Goal: Information Seeking & Learning: Learn about a topic

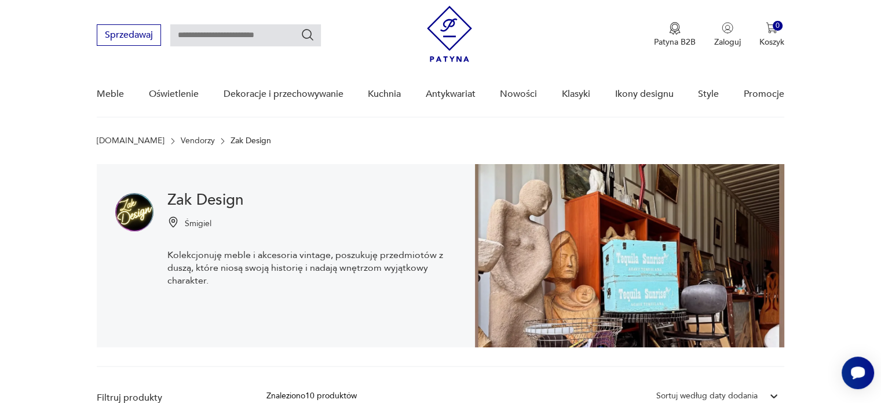
scroll to position [7, 0]
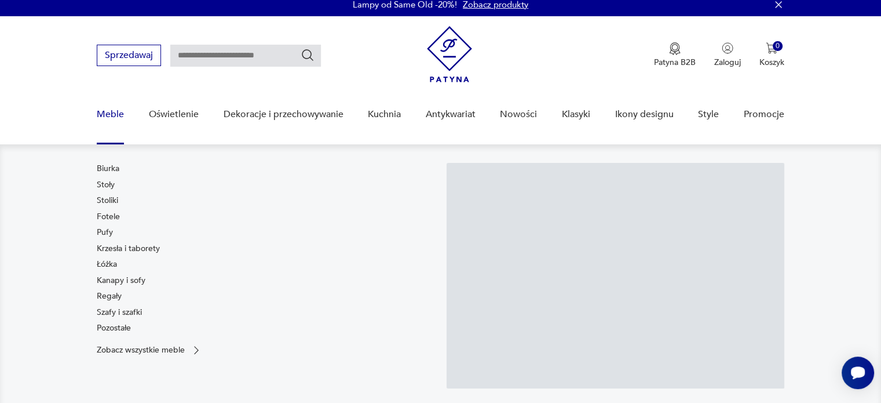
click at [104, 108] on link "Meble" at bounding box center [110, 114] width 27 height 45
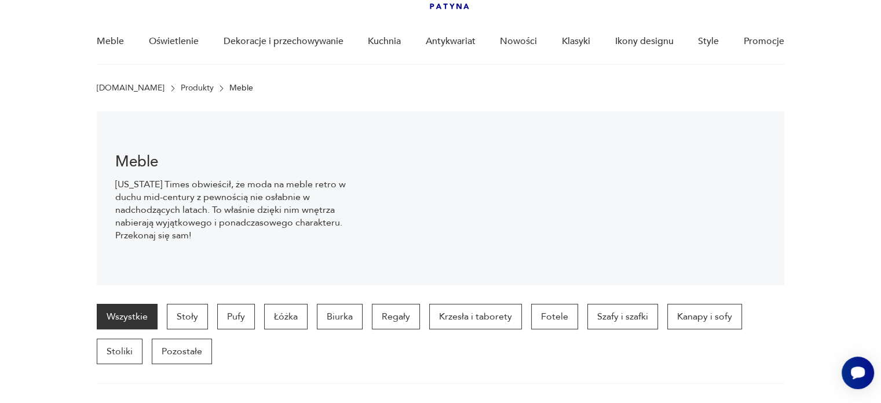
scroll to position [81, 0]
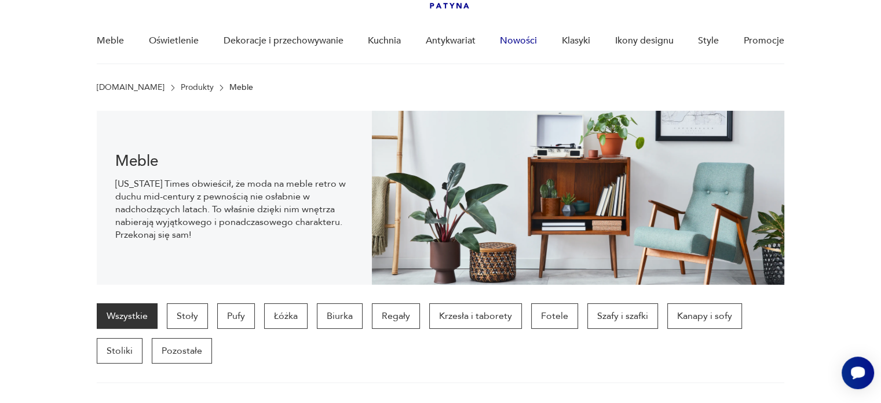
click at [528, 36] on link "Nowości" at bounding box center [518, 41] width 37 height 45
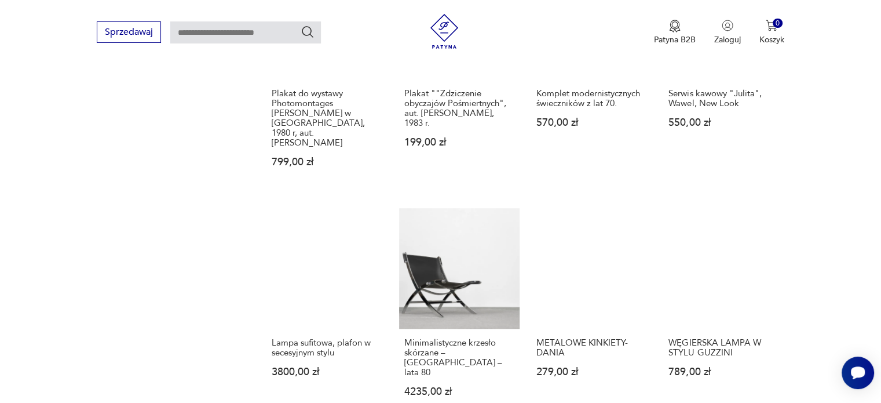
scroll to position [926, 0]
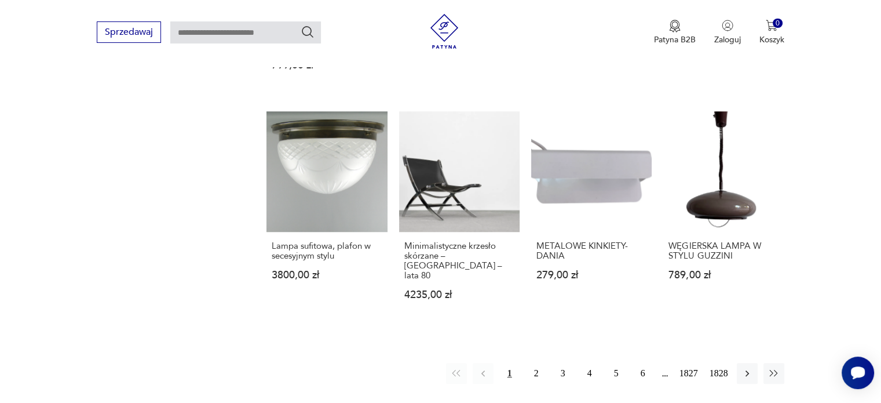
drag, startPoint x: 539, startPoint y: 346, endPoint x: 545, endPoint y: 324, distance: 23.5
click at [539, 363] on button "2" at bounding box center [536, 373] width 21 height 21
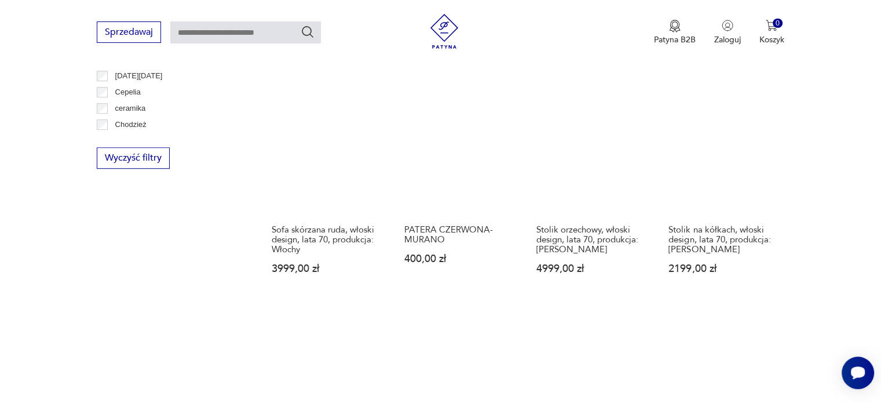
scroll to position [636, 0]
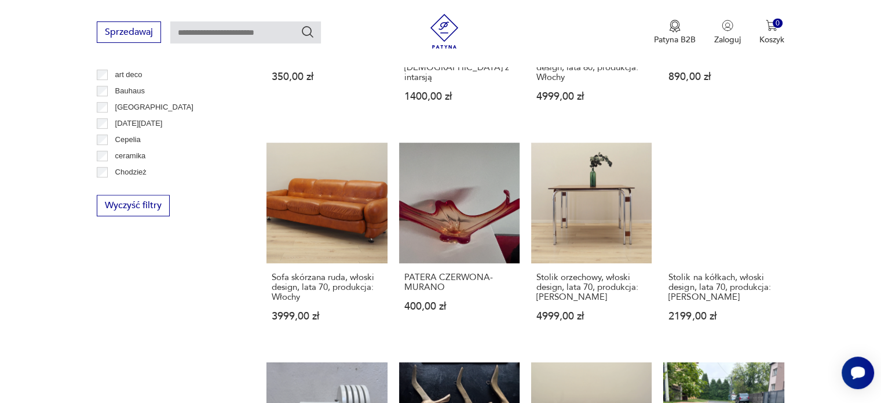
click at [280, 18] on div "Sprzedawaj Patyna B2B Zaloguj 0 Koszyk Twój koszyk ( 0 ) Brak produktów w koszy…" at bounding box center [440, 33] width 881 height 67
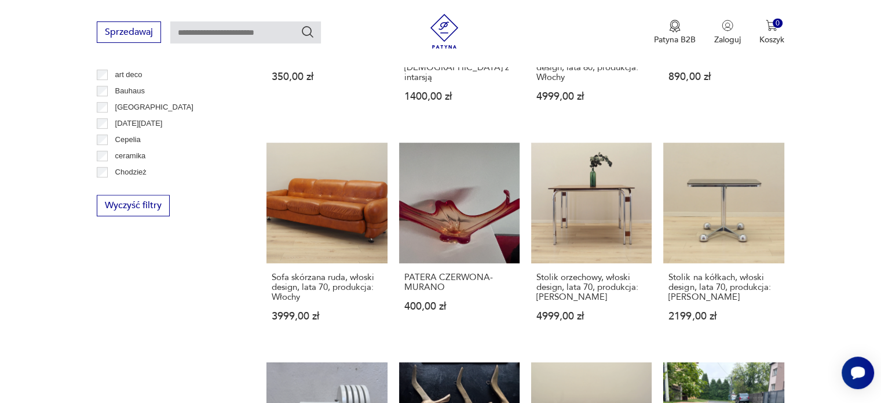
click at [275, 23] on input "text" at bounding box center [245, 32] width 151 height 22
type input "*****"
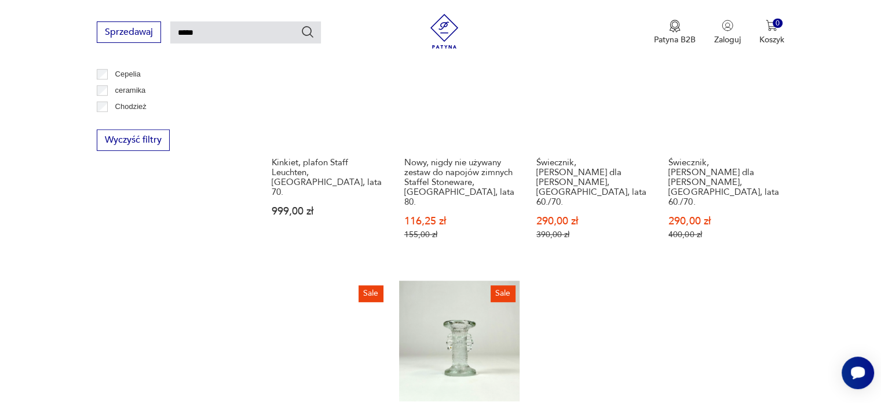
scroll to position [620, 0]
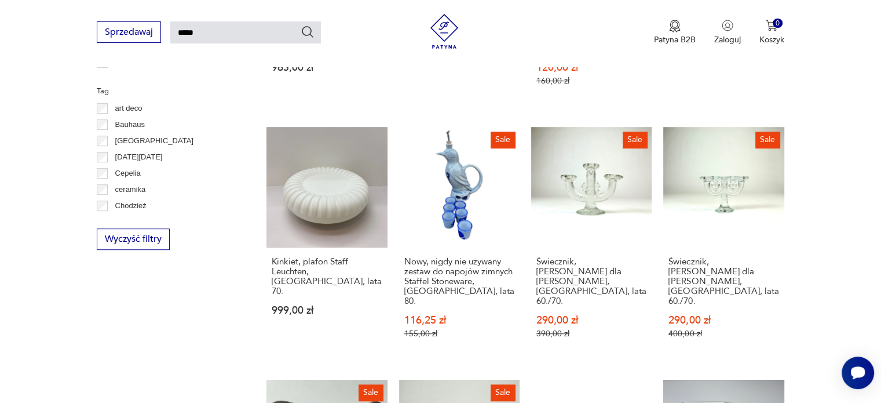
click at [312, 31] on icon "Szukaj" at bounding box center [308, 32] width 14 height 14
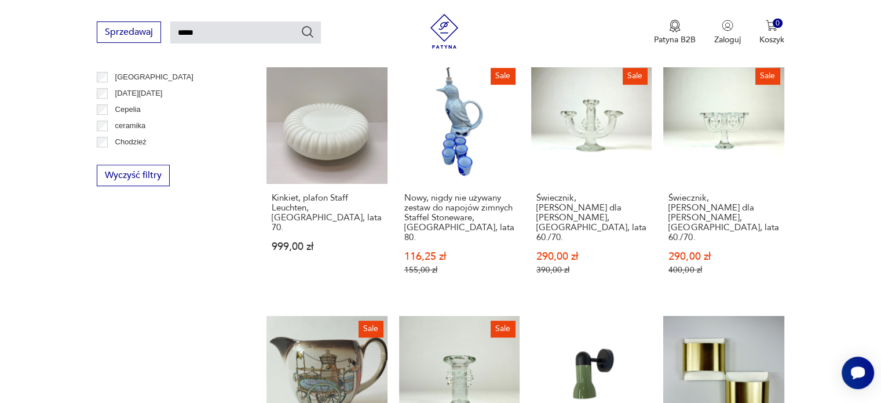
scroll to position [678, 0]
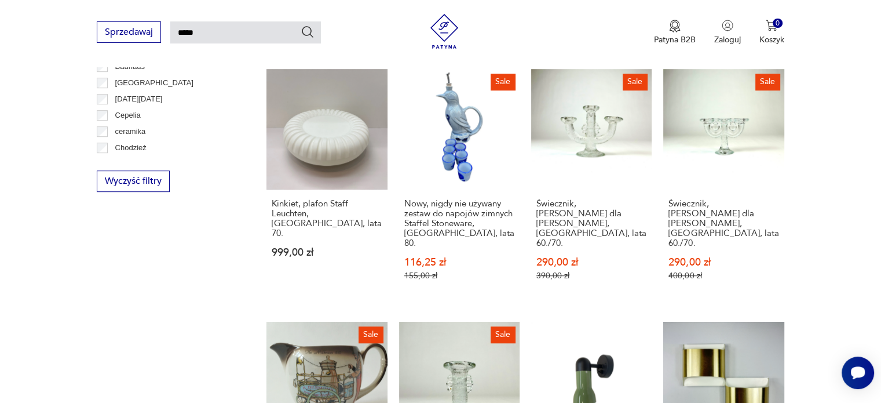
click at [216, 36] on input "*****" at bounding box center [245, 32] width 151 height 22
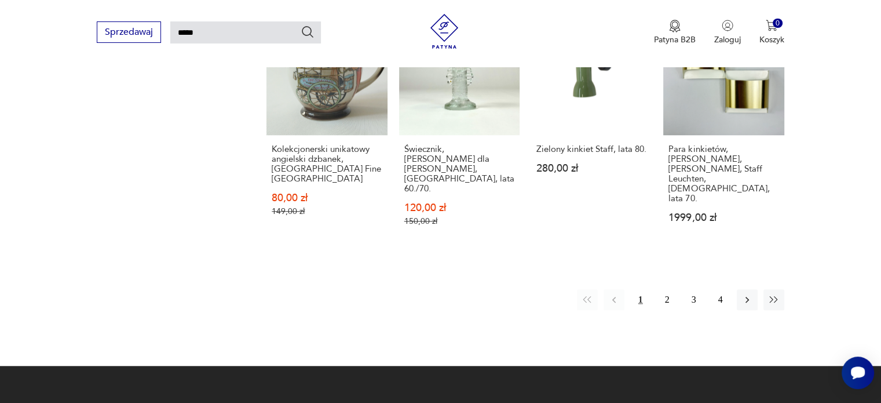
scroll to position [1084, 0]
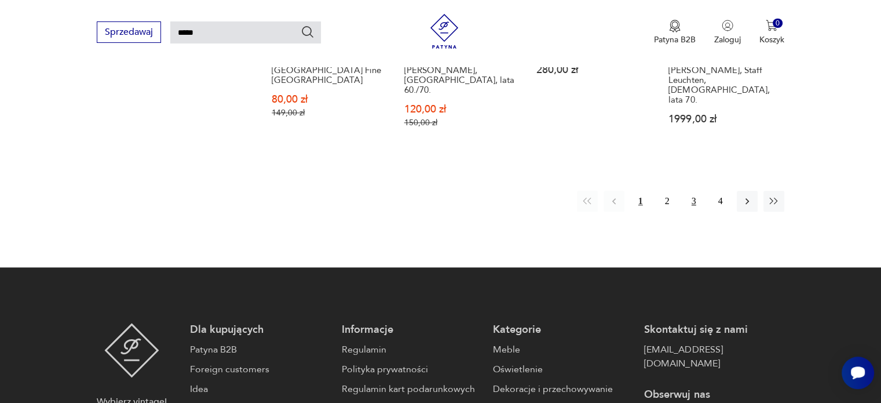
click at [691, 191] on button "3" at bounding box center [694, 201] width 21 height 21
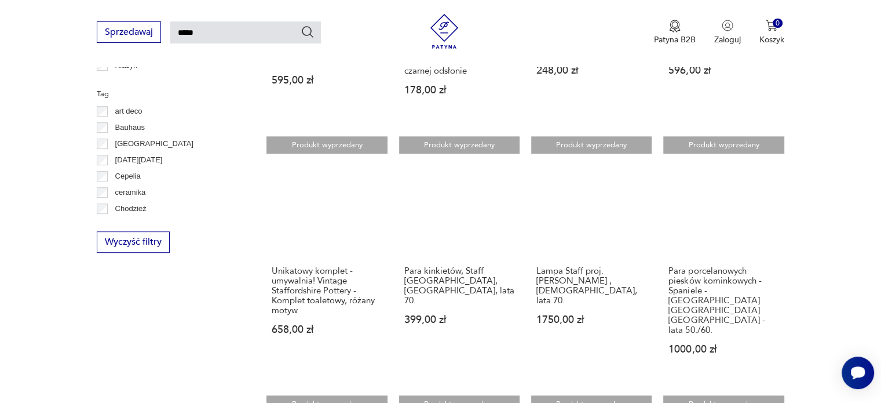
scroll to position [620, 0]
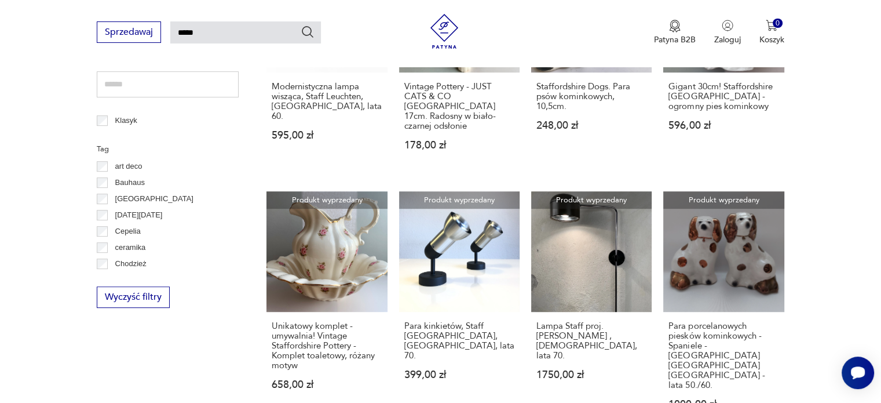
click at [605, 219] on link "Produkt wyprzedany Lampa Staff proj. [PERSON_NAME] ,[DEMOGRAPHIC_DATA], lata 70…" at bounding box center [591, 311] width 120 height 240
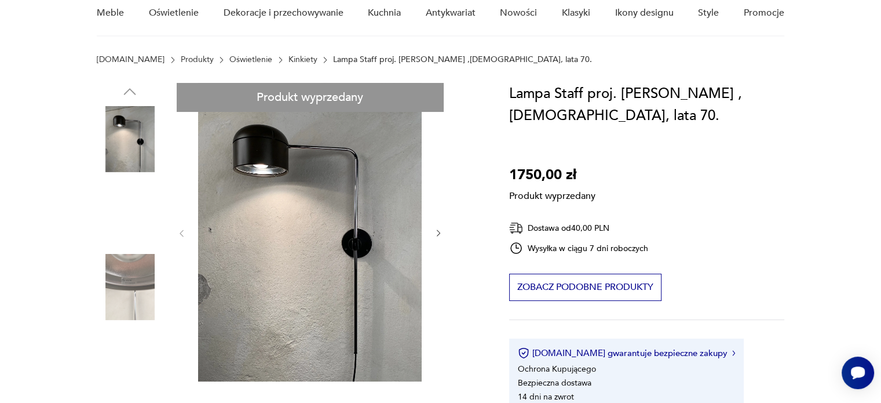
scroll to position [116, 0]
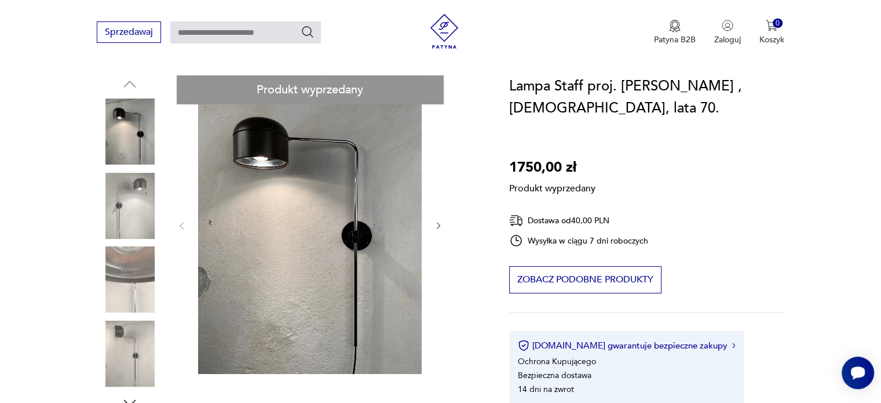
click at [117, 255] on div "Produkt wyprzedany Opis produktu Duża lampa Staff proj. [PERSON_NAME] z lat 70 …" at bounding box center [289, 377] width 385 height 605
click at [125, 261] on div "Produkt wyprzedany Opis produktu Duża lampa Staff proj. [PERSON_NAME] z lat 70 …" at bounding box center [289, 377] width 385 height 605
